Goal: Navigation & Orientation: Go to known website

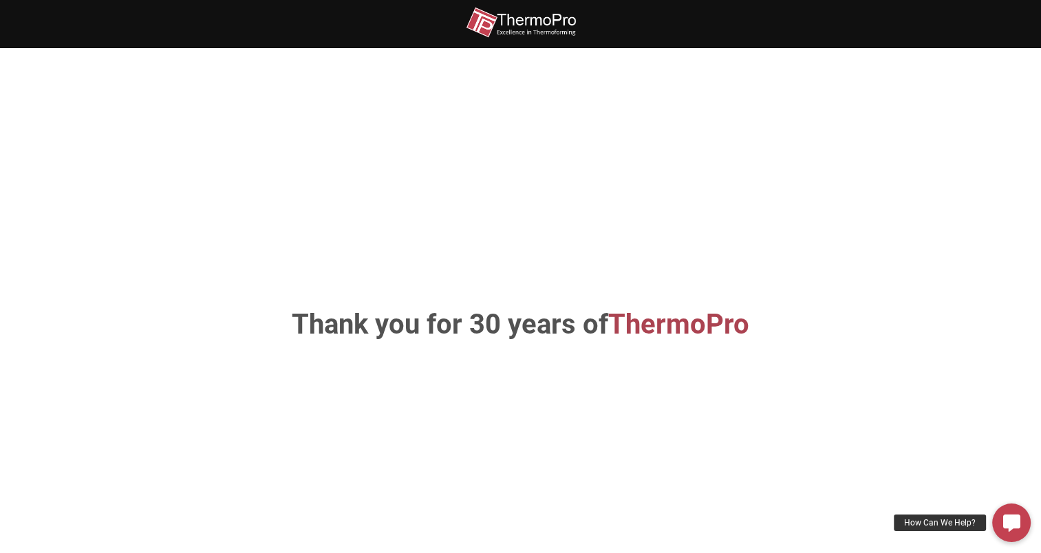
click at [544, 24] on img at bounding box center [521, 22] width 110 height 31
